Goal: Task Accomplishment & Management: Manage account settings

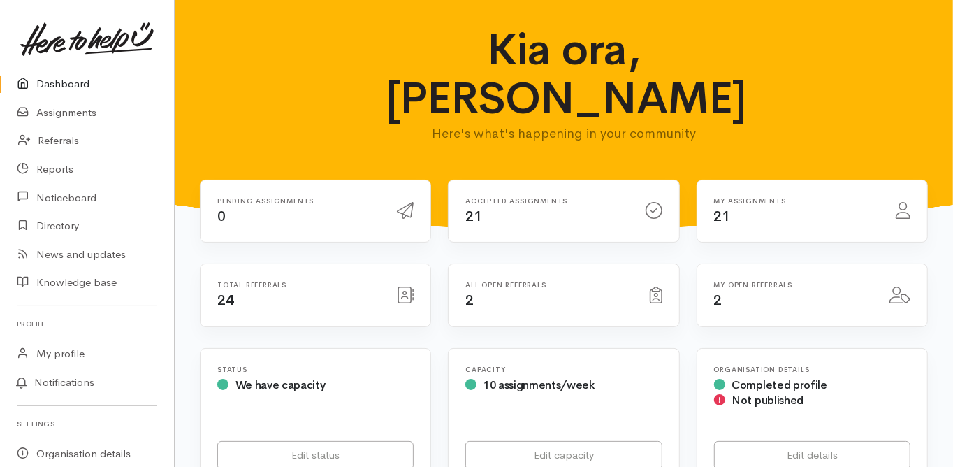
click at [59, 83] on link "Dashboard" at bounding box center [87, 84] width 174 height 29
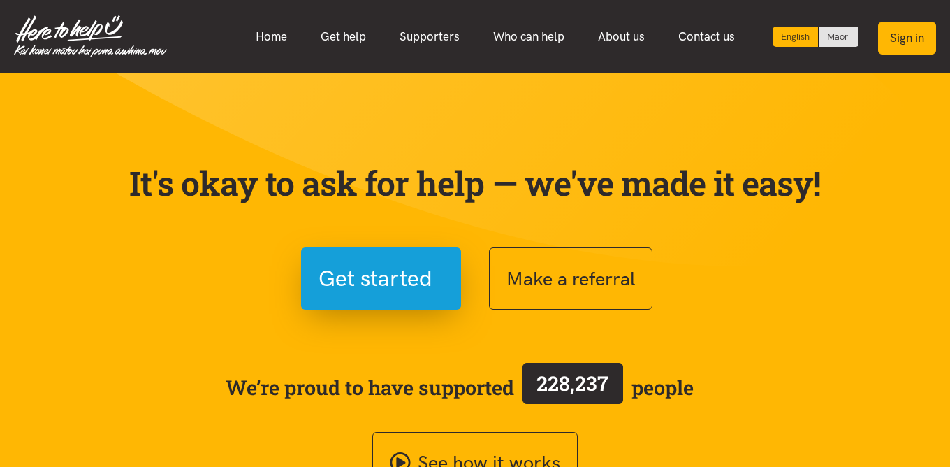
click at [904, 44] on button "Sign in" at bounding box center [907, 38] width 58 height 33
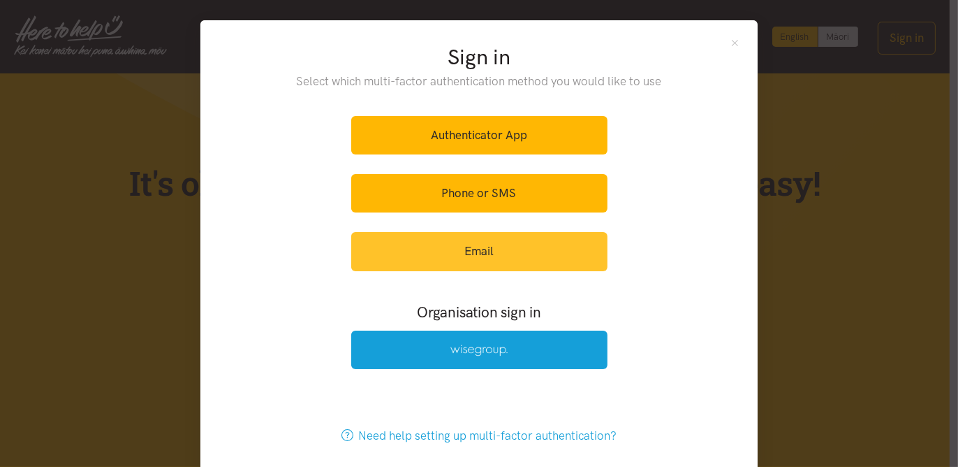
click at [473, 249] on link "Email" at bounding box center [479, 251] width 256 height 38
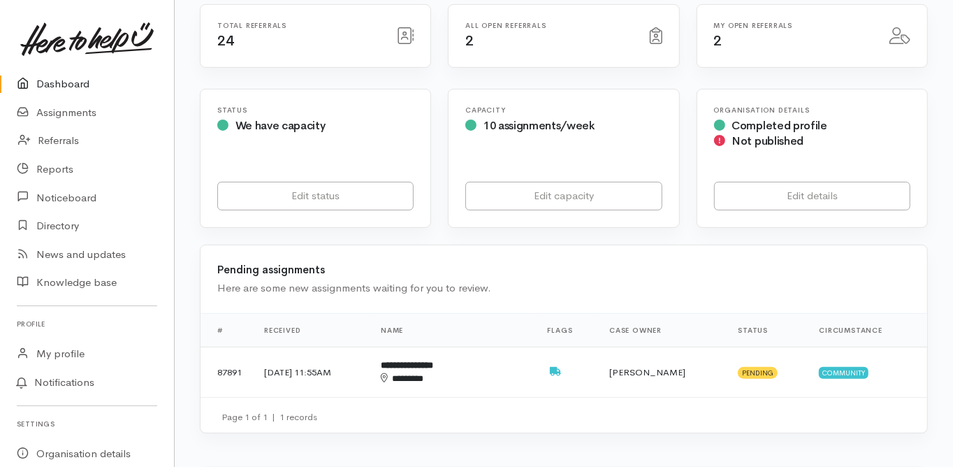
scroll to position [279, 0]
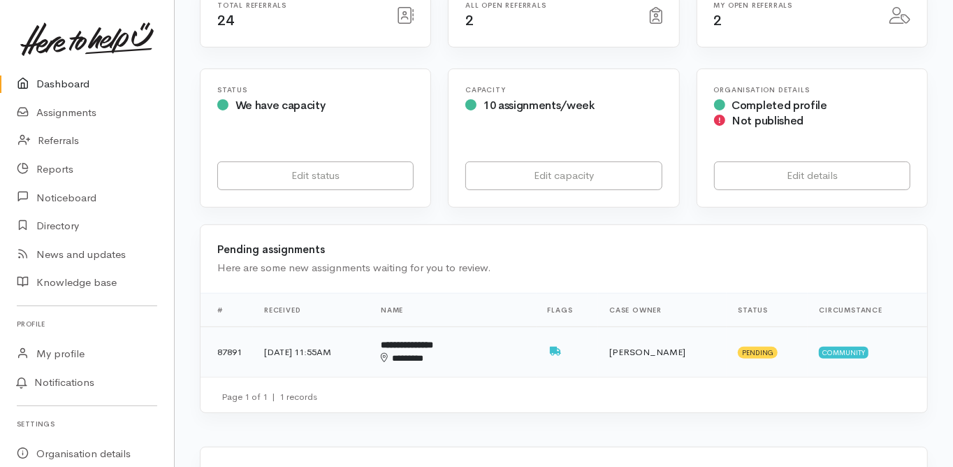
click at [433, 340] on b "**********" at bounding box center [407, 344] width 52 height 9
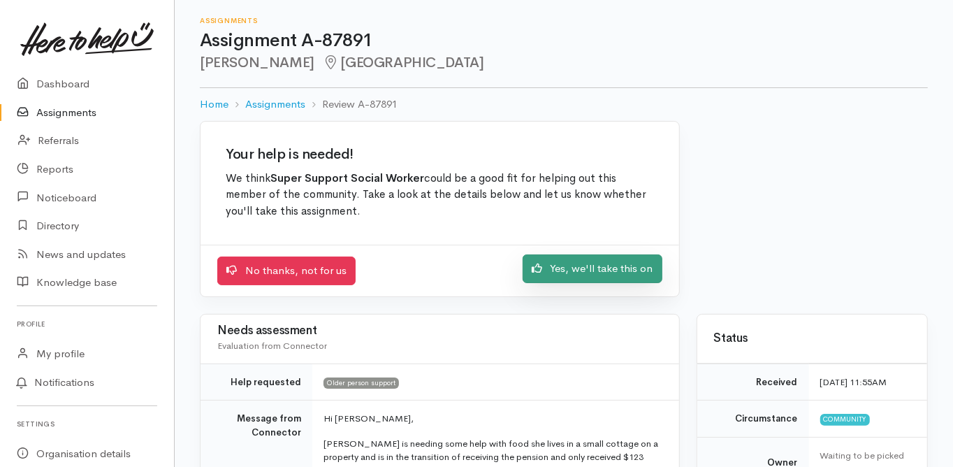
click at [582, 268] on link "Yes, we'll take this on" at bounding box center [593, 268] width 140 height 29
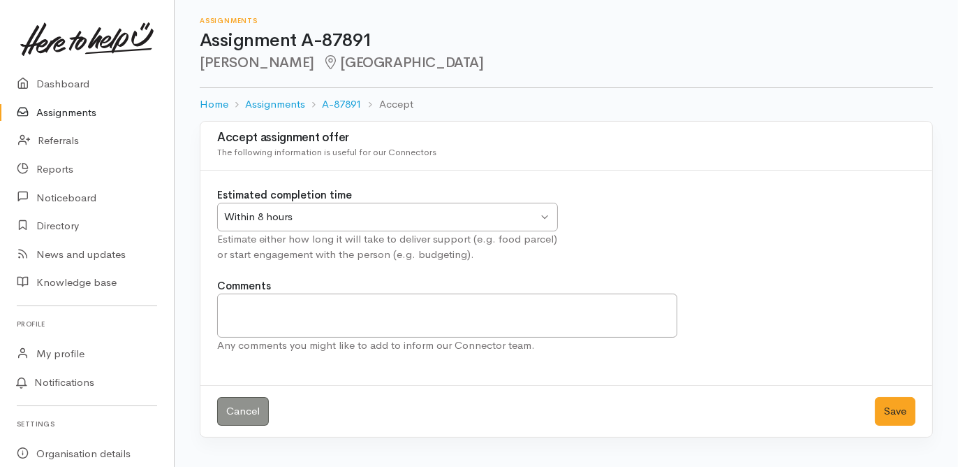
click at [263, 217] on div "Within 8 hours" at bounding box center [381, 217] width 314 height 16
click at [894, 412] on button "Save" at bounding box center [895, 411] width 41 height 29
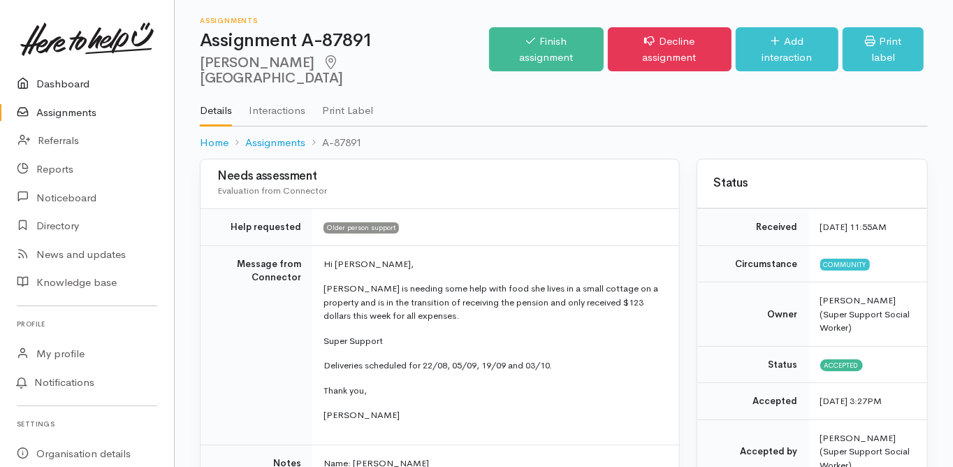
click at [69, 85] on link "Dashboard" at bounding box center [87, 84] width 174 height 29
